Goal: Transaction & Acquisition: Purchase product/service

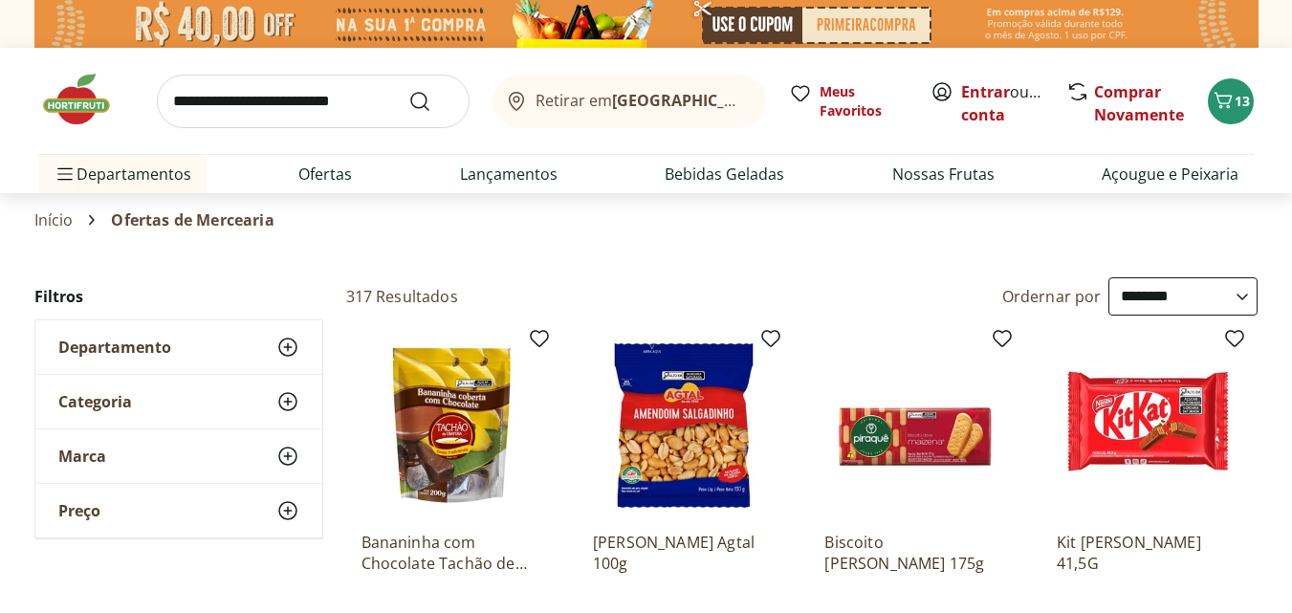
select select "**********"
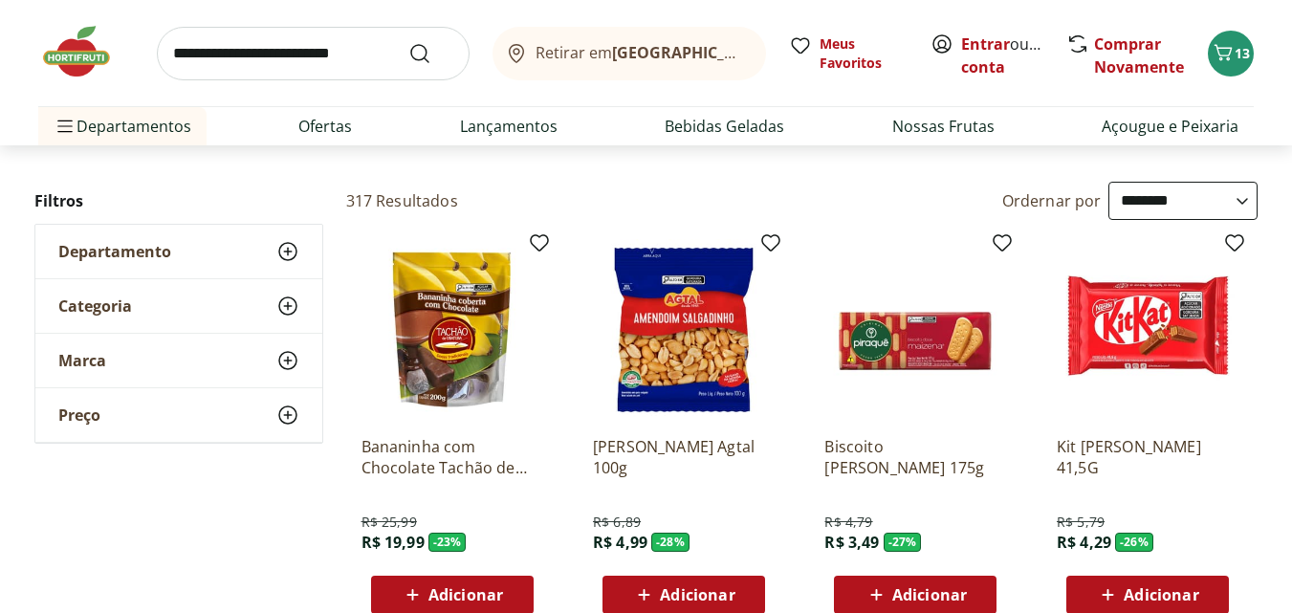
scroll to position [191, 0]
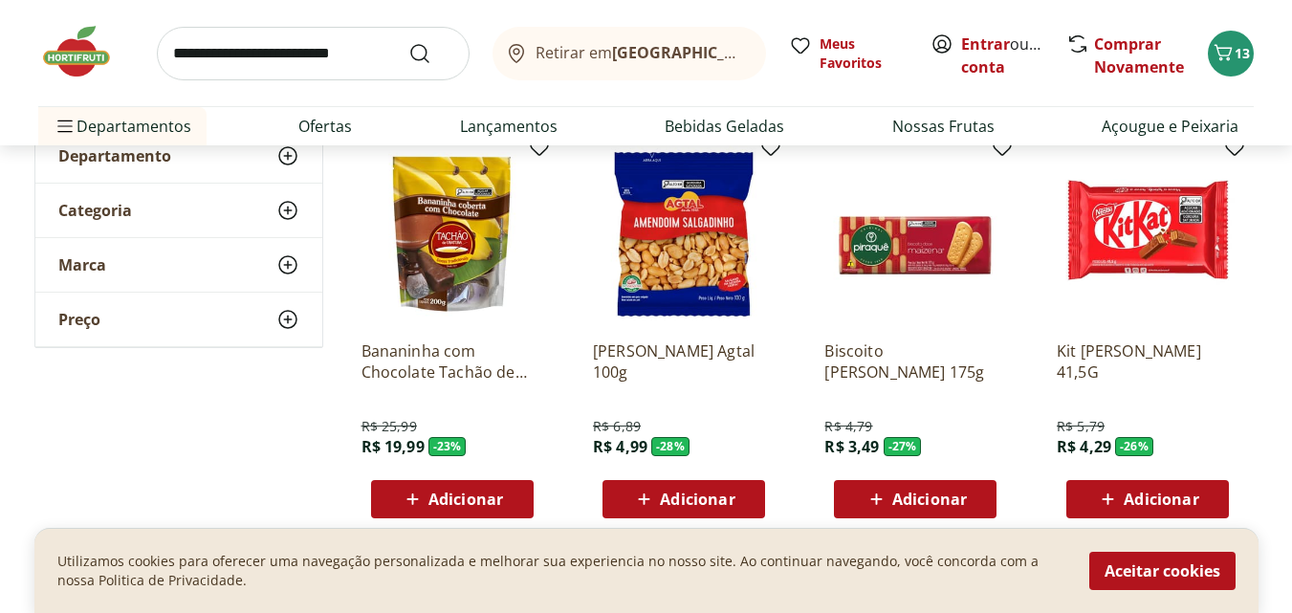
click at [681, 494] on span "Adicionar" at bounding box center [697, 499] width 75 height 15
click at [743, 496] on icon at bounding box center [737, 498] width 24 height 23
type input "*"
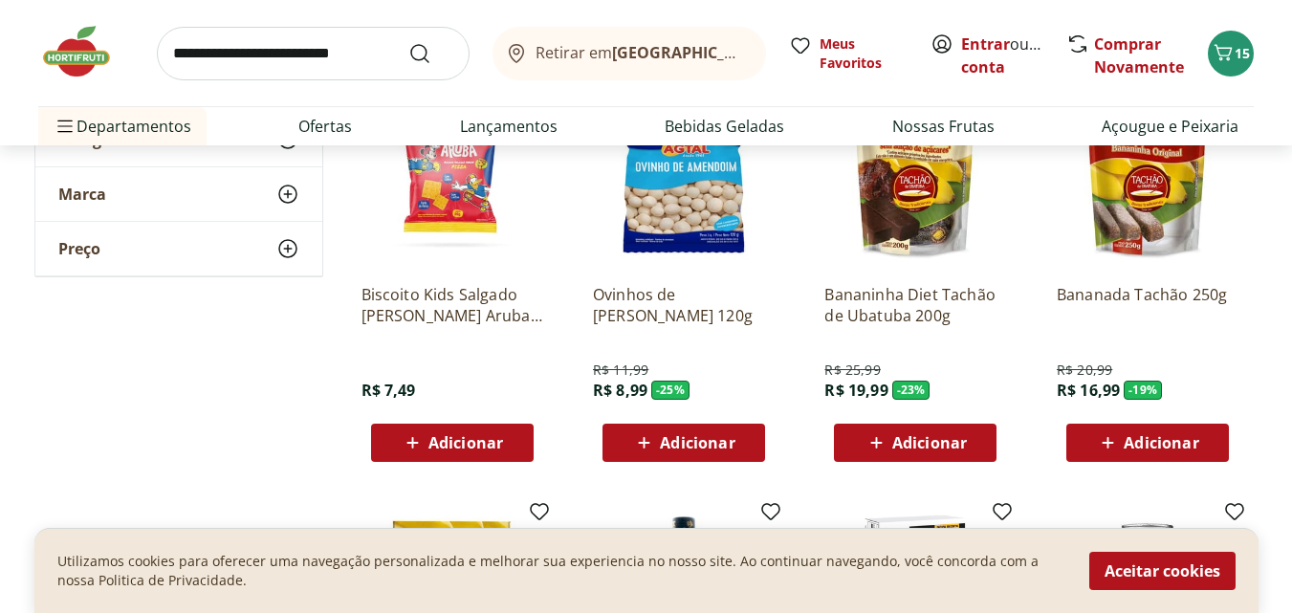
scroll to position [669, 0]
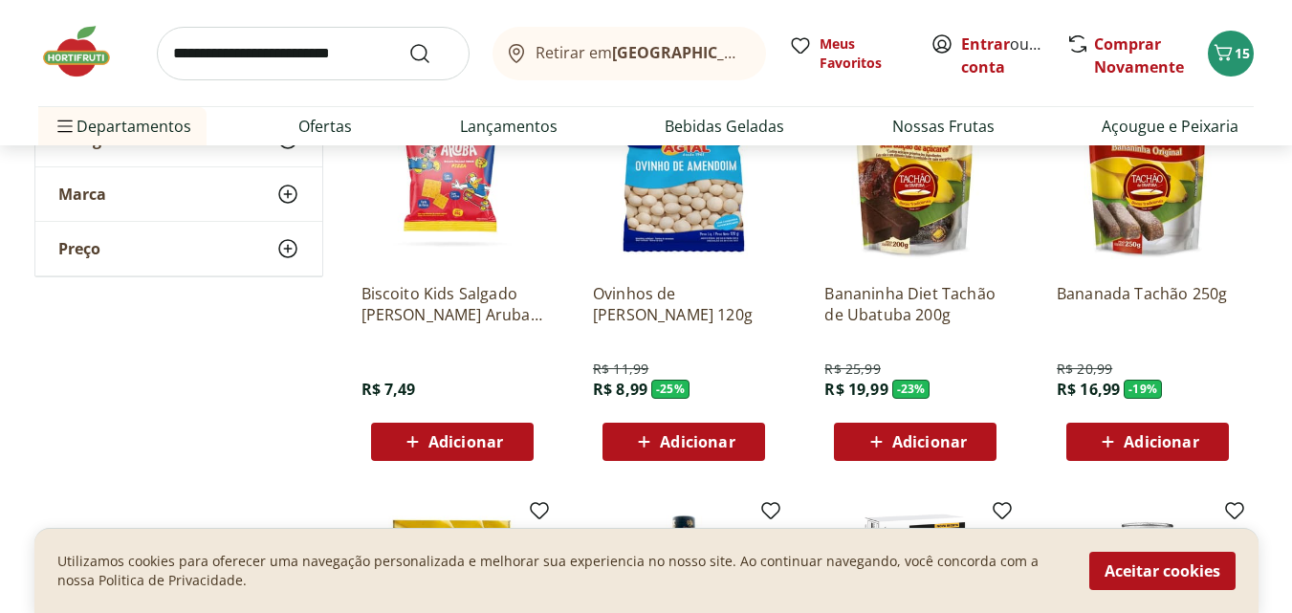
click at [926, 442] on span "Adicionar" at bounding box center [929, 441] width 75 height 15
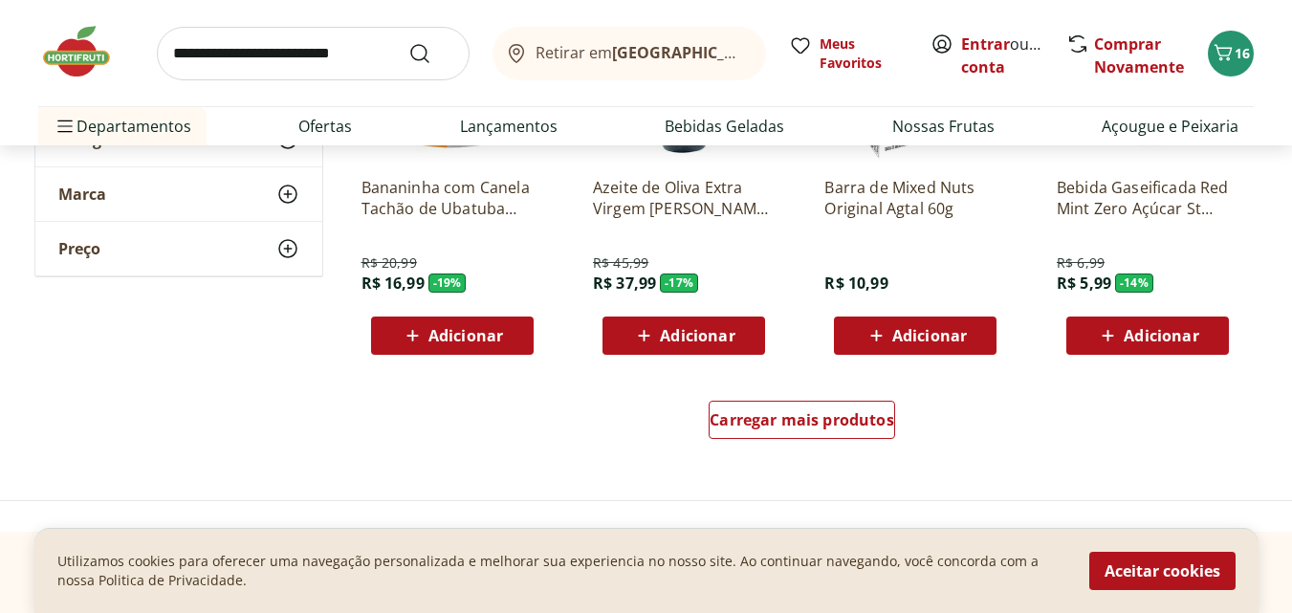
scroll to position [1243, 0]
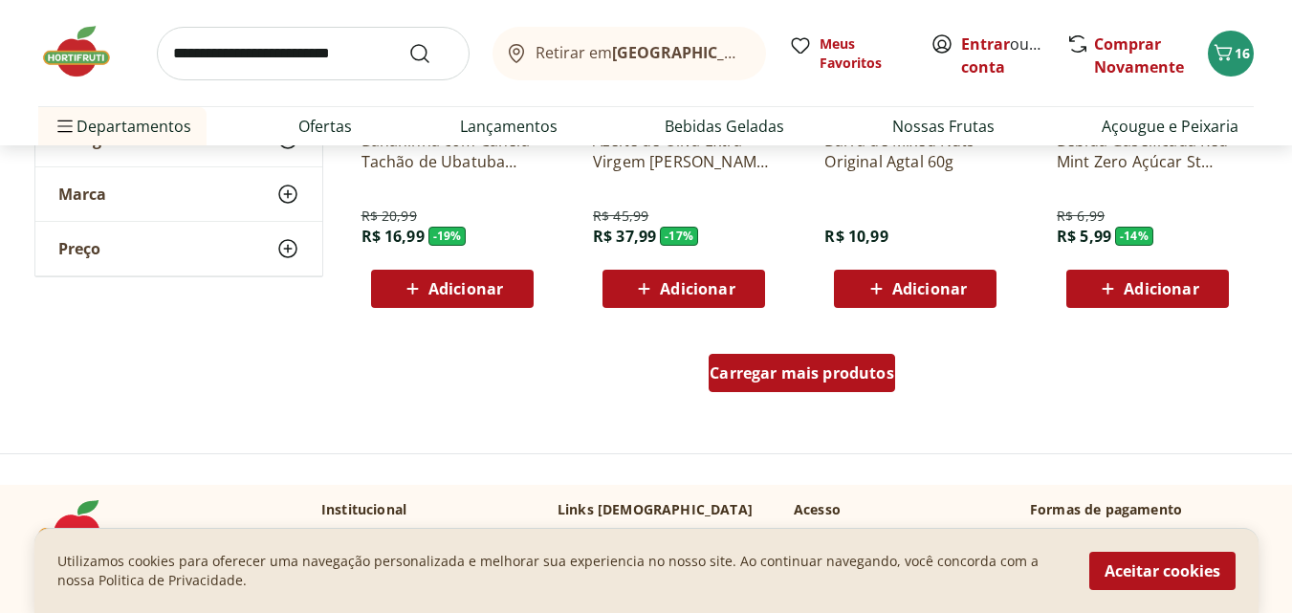
click at [740, 379] on span "Carregar mais produtos" at bounding box center [802, 372] width 185 height 15
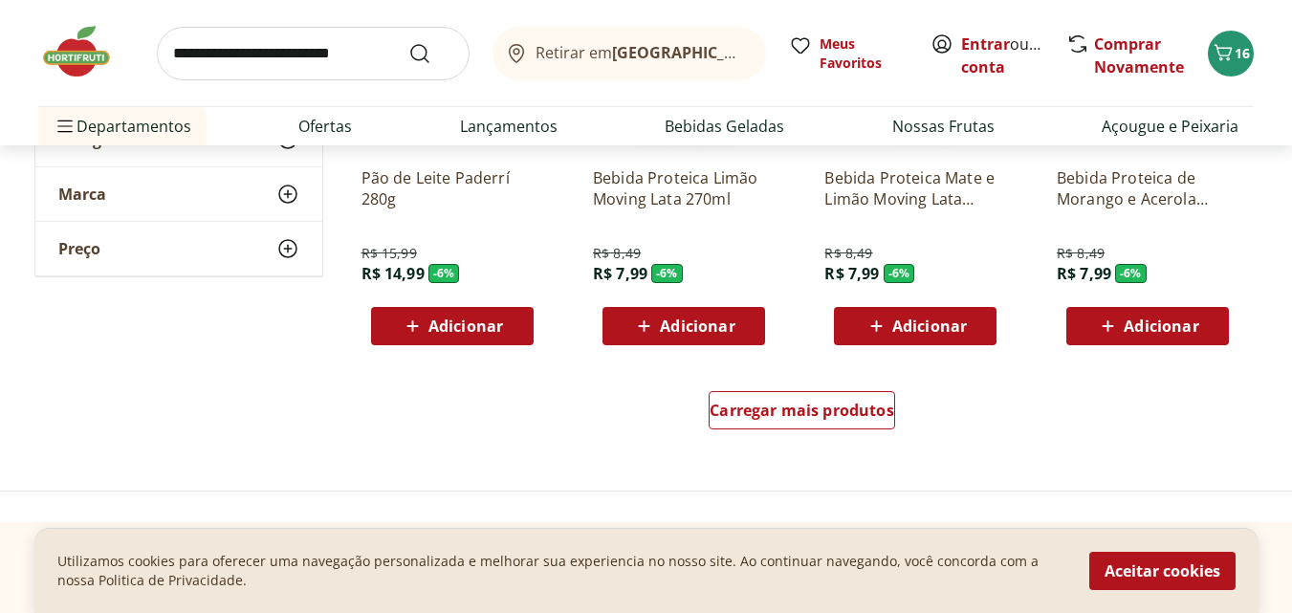
scroll to position [2487, 0]
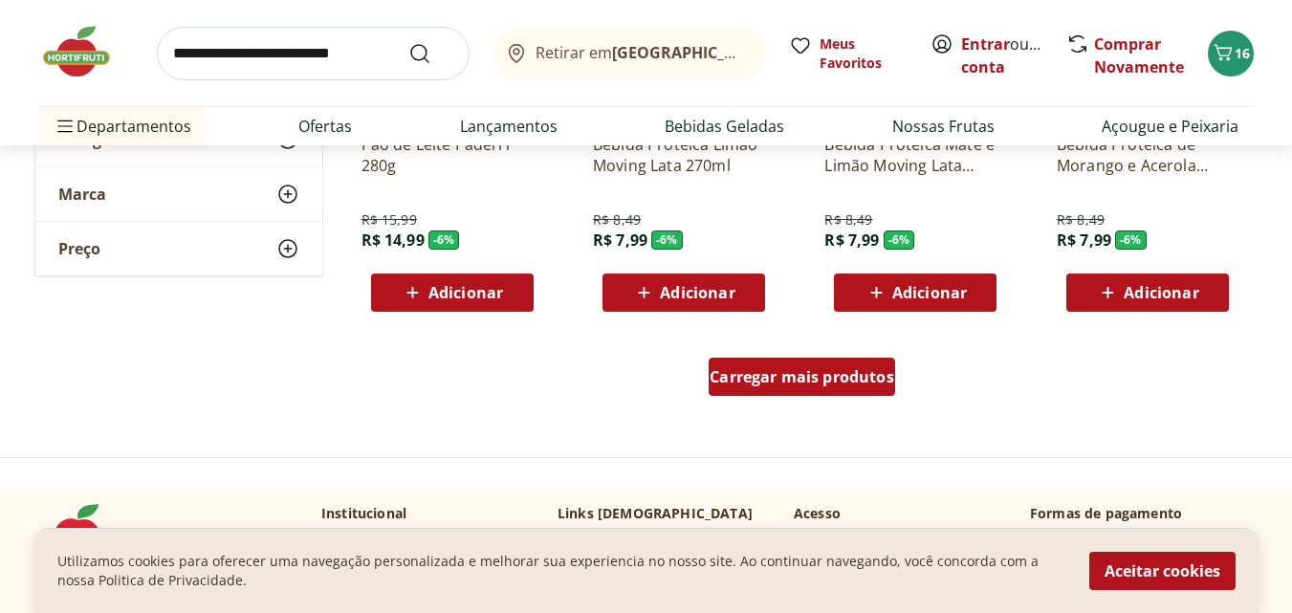
click at [746, 384] on span "Carregar mais produtos" at bounding box center [802, 376] width 185 height 15
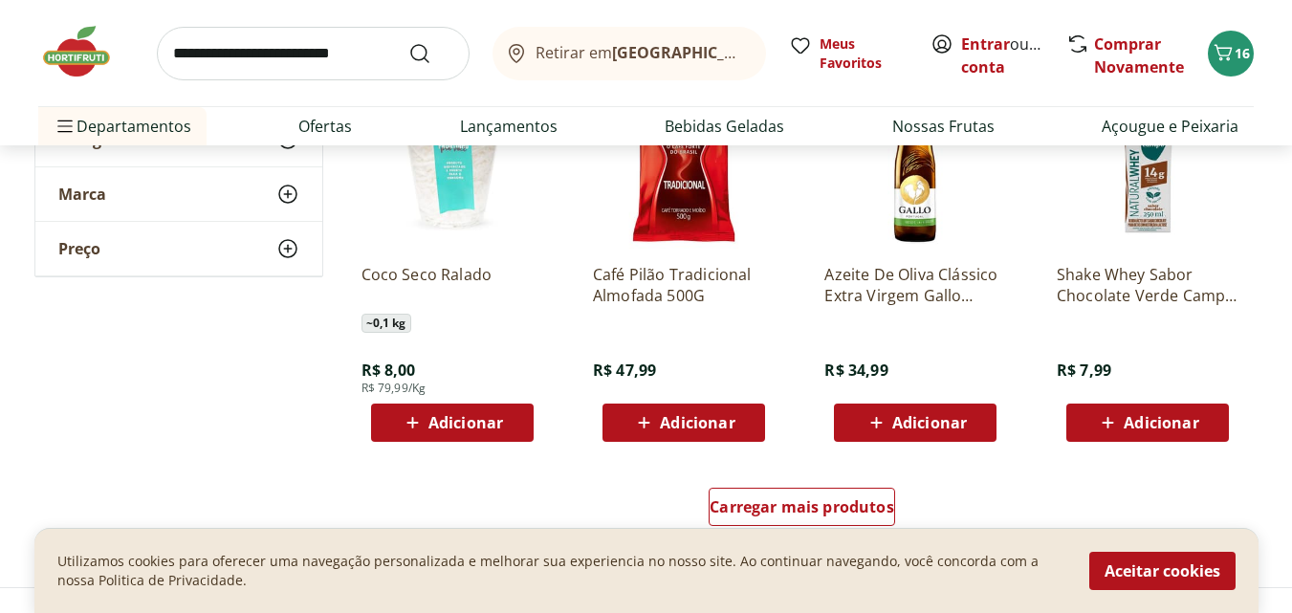
scroll to position [3634, 0]
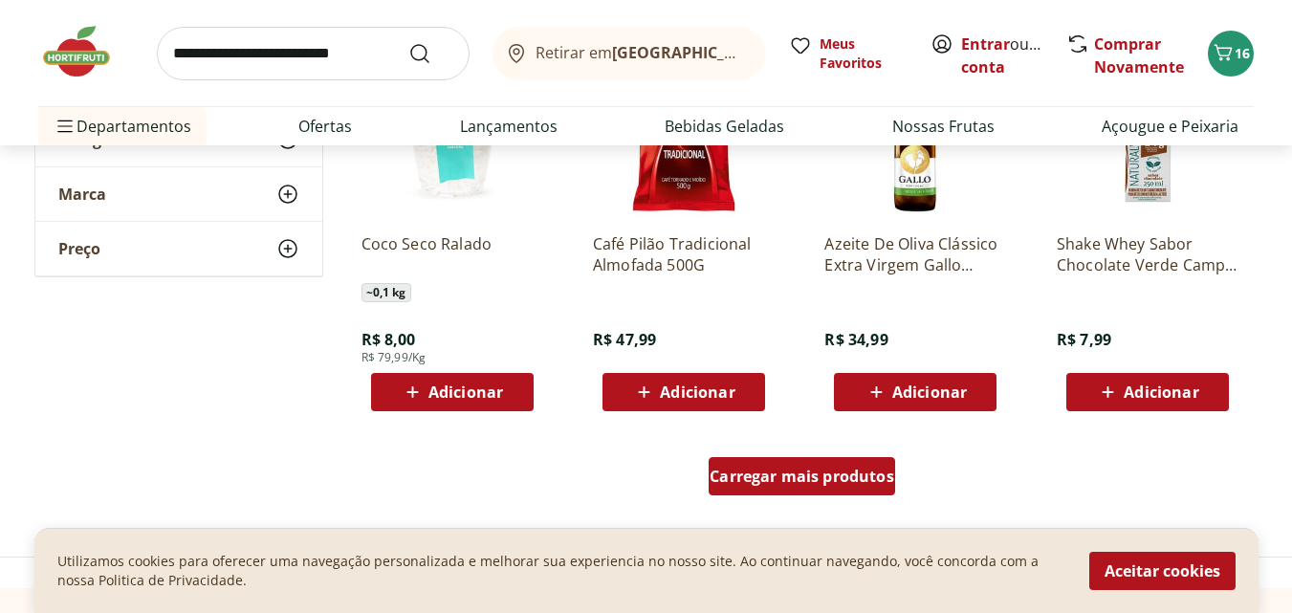
click at [781, 484] on span "Carregar mais produtos" at bounding box center [802, 476] width 185 height 15
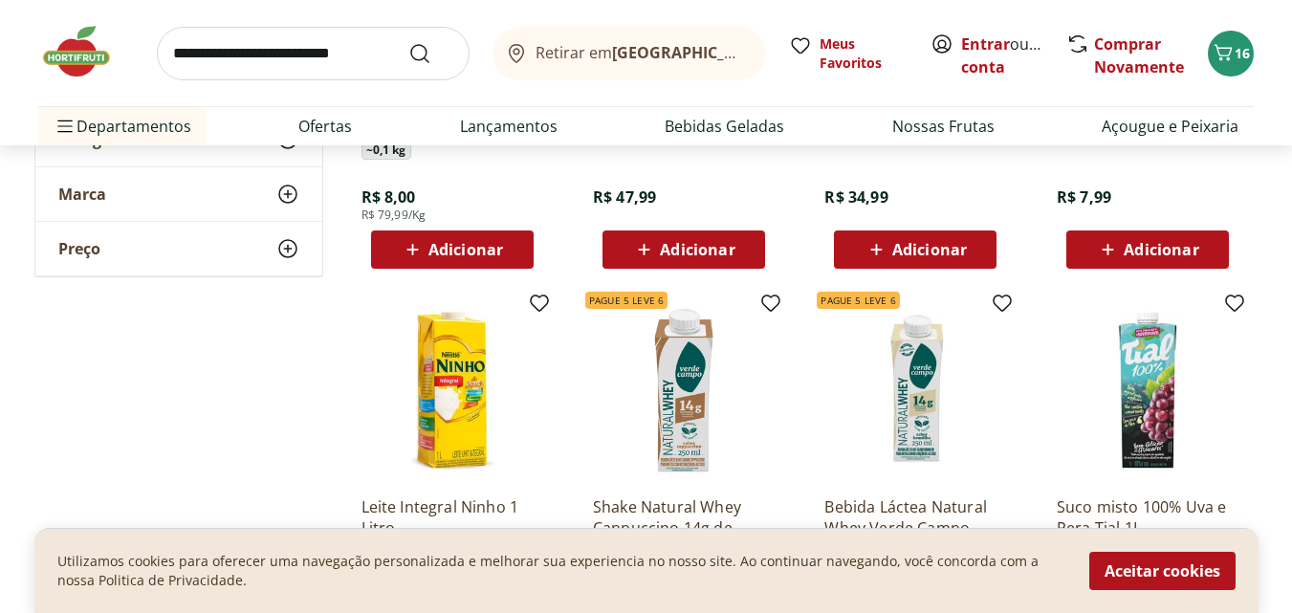
scroll to position [3826, 0]
